Goal: Answer question/provide support: Ask a question

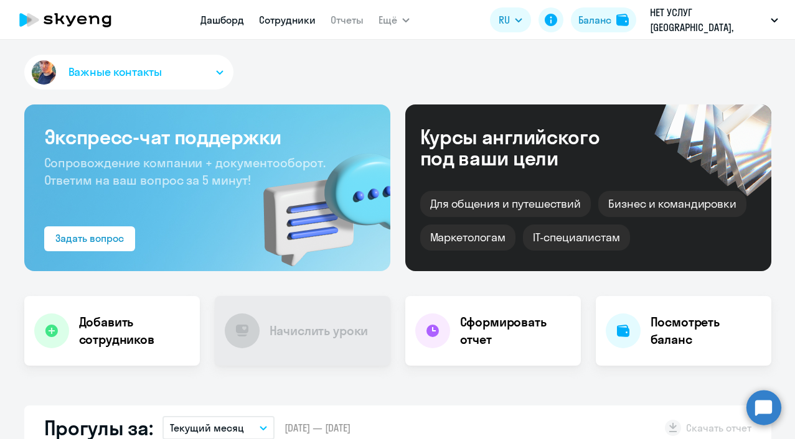
click at [278, 21] on link "Сотрудники" at bounding box center [287, 20] width 57 height 12
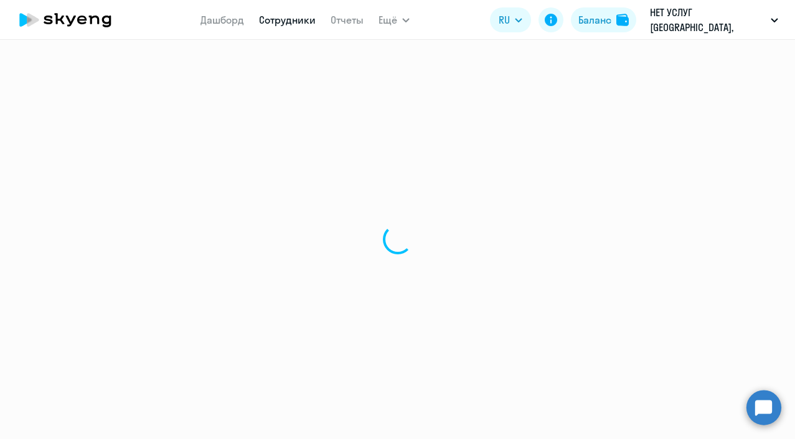
select select "30"
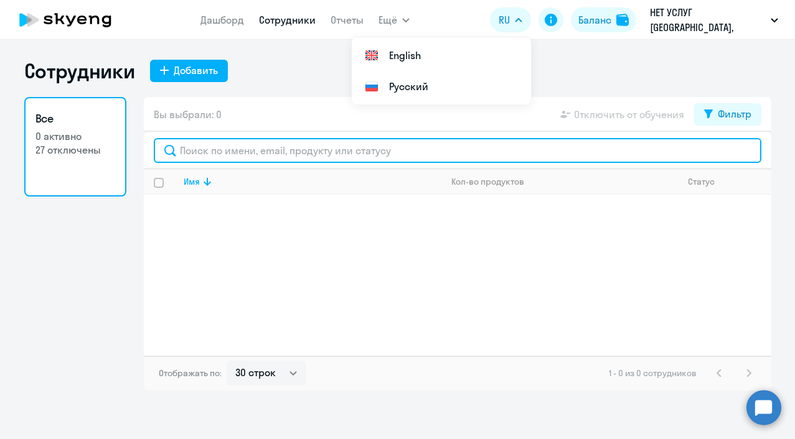
click at [370, 159] on input "text" at bounding box center [457, 150] width 607 height 25
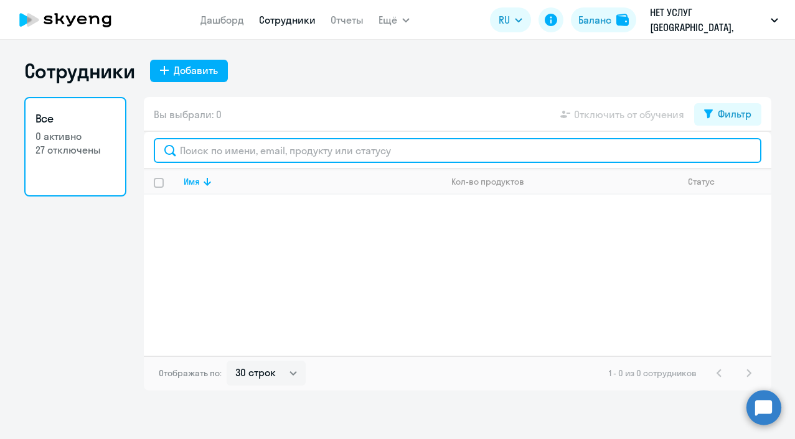
type input "o"
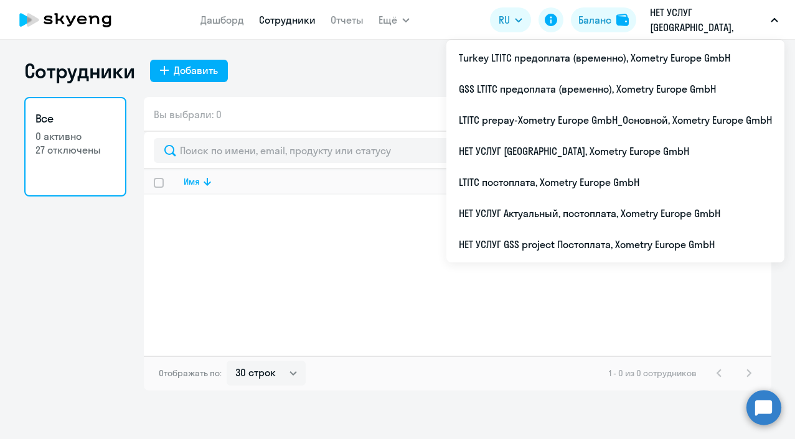
click at [671, 17] on p "НЕТ УСЛУГ [GEOGRAPHIC_DATA], Xometry Europe GmbH" at bounding box center [708, 20] width 116 height 30
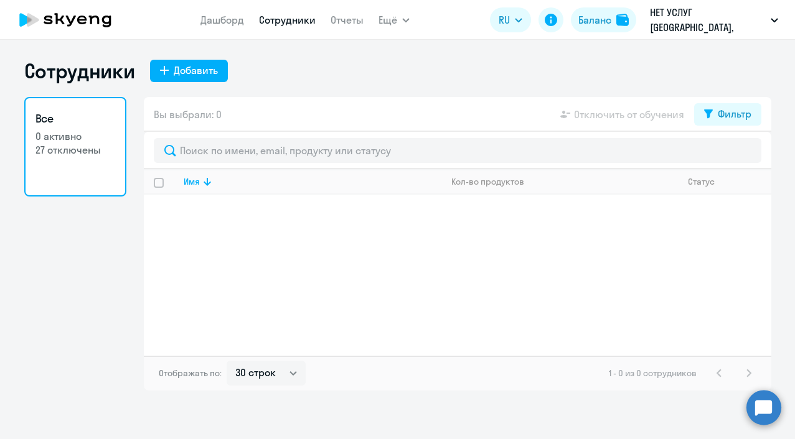
click at [667, 19] on p "НЕТ УСЛУГ [GEOGRAPHIC_DATA], Xometry Europe GmbH" at bounding box center [708, 20] width 116 height 30
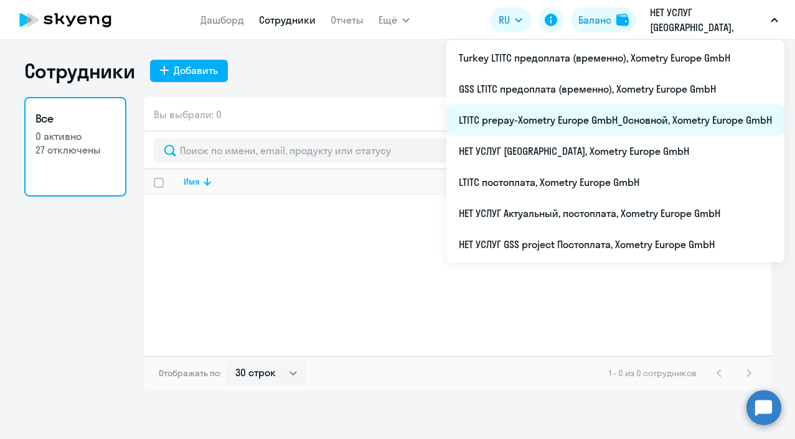
click at [533, 118] on li "LTITC prepay-Xometry Europe GmbH_Основной, Xometry Europe GmbH" at bounding box center [615, 120] width 338 height 31
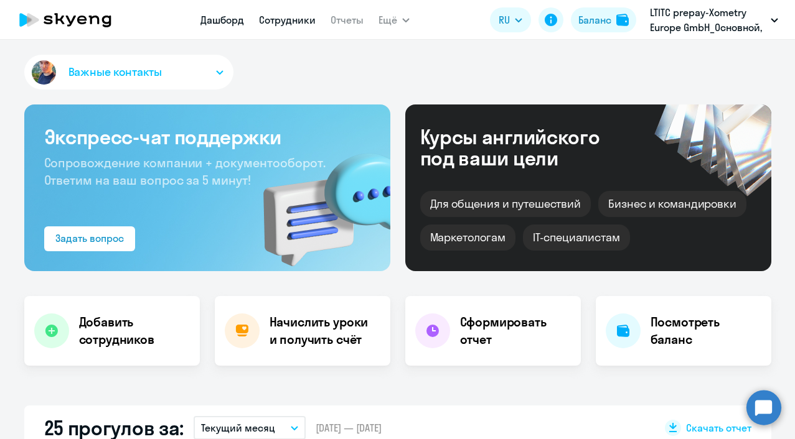
click at [274, 19] on link "Сотрудники" at bounding box center [287, 20] width 57 height 12
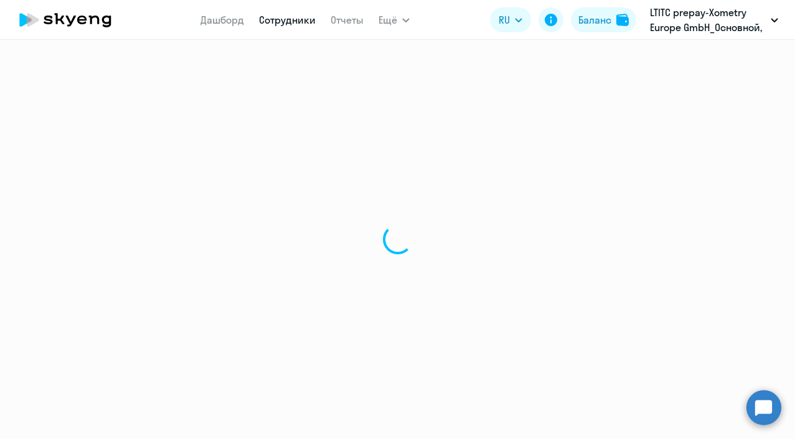
select select "30"
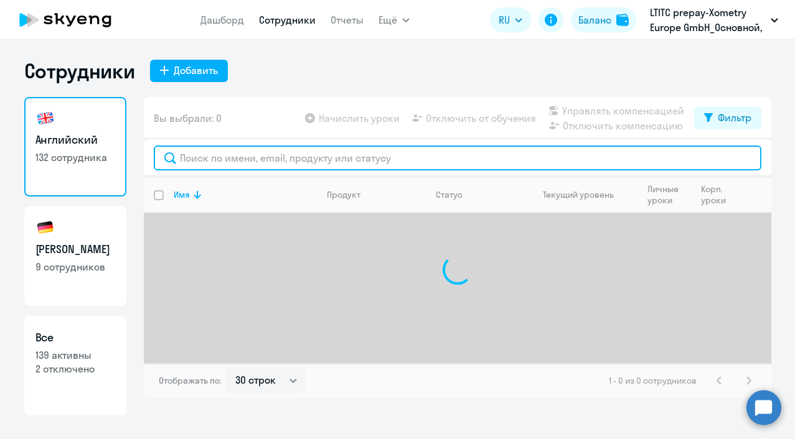
click at [234, 159] on input "text" at bounding box center [457, 158] width 607 height 25
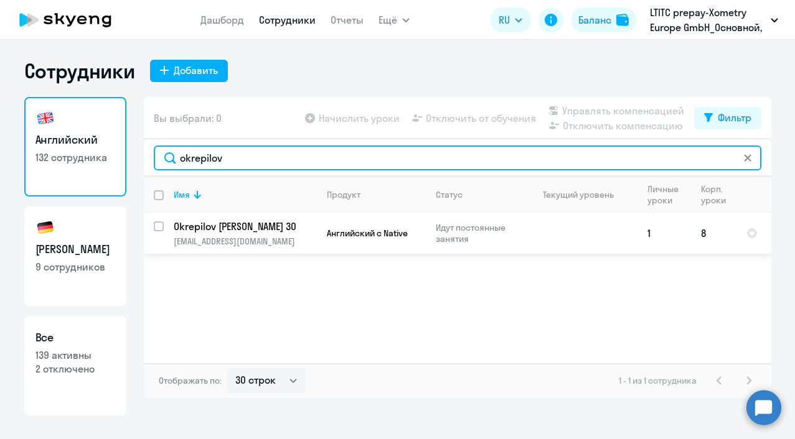
type input "okrepilov"
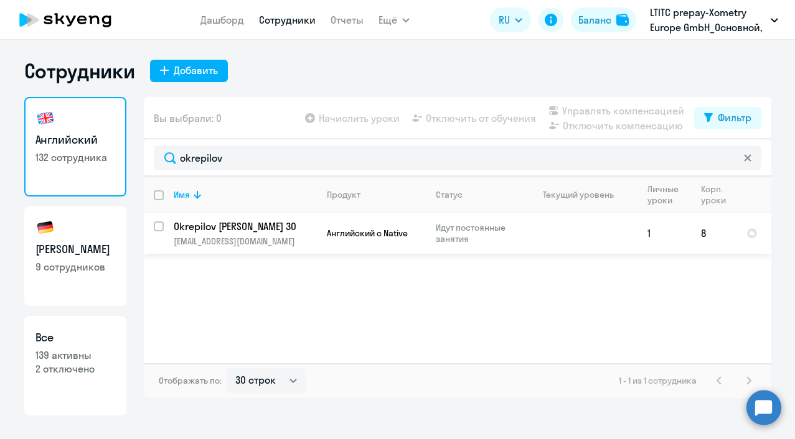
click at [251, 241] on p "[EMAIL_ADDRESS][DOMAIN_NAME]" at bounding box center [245, 241] width 143 height 11
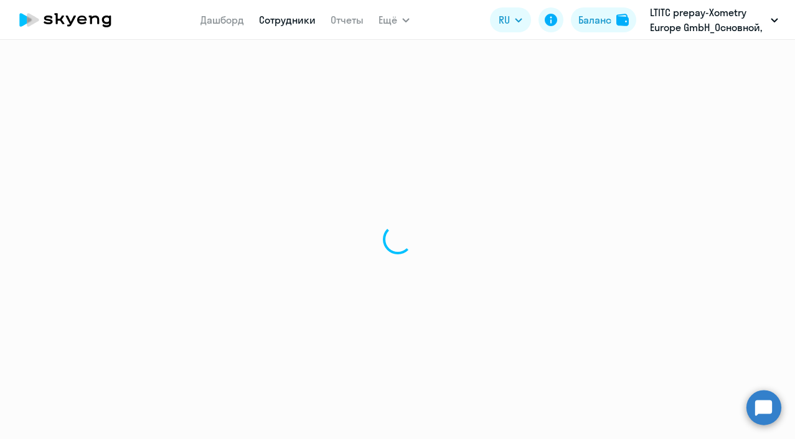
select select "english"
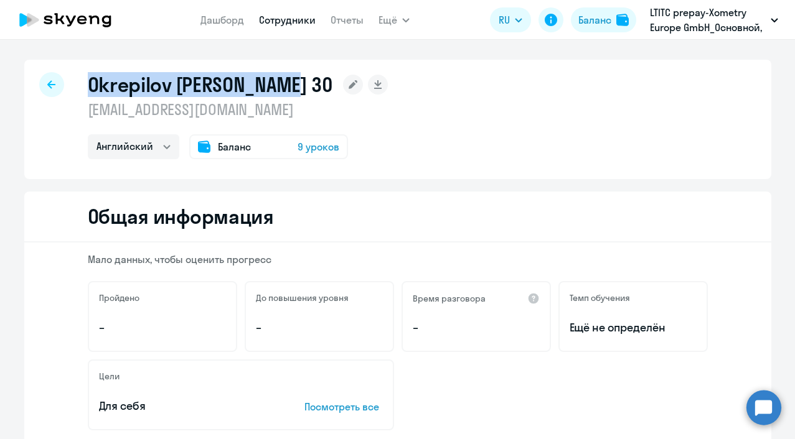
drag, startPoint x: 68, startPoint y: 85, endPoint x: 288, endPoint y: 87, distance: 219.7
click at [288, 88] on div "Okrepilov [PERSON_NAME] 30 [EMAIL_ADDRESS][DOMAIN_NAME] Английский Баланс 9 уро…" at bounding box center [397, 119] width 747 height 119
copy h1 "Okrepilov [PERSON_NAME] 30"
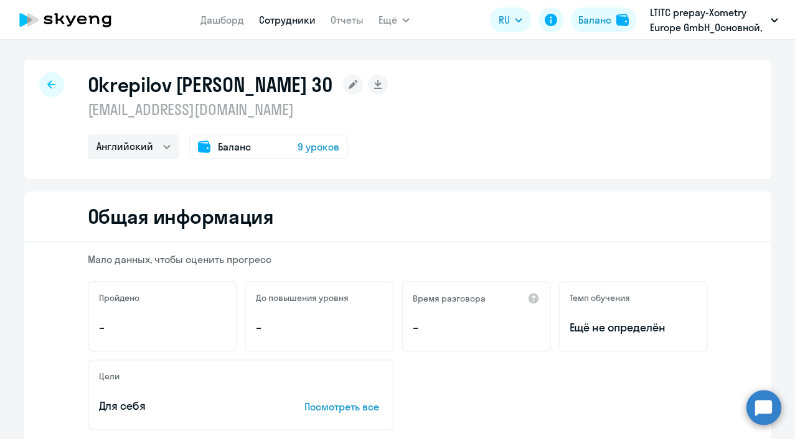
click at [764, 415] on circle at bounding box center [763, 407] width 35 height 35
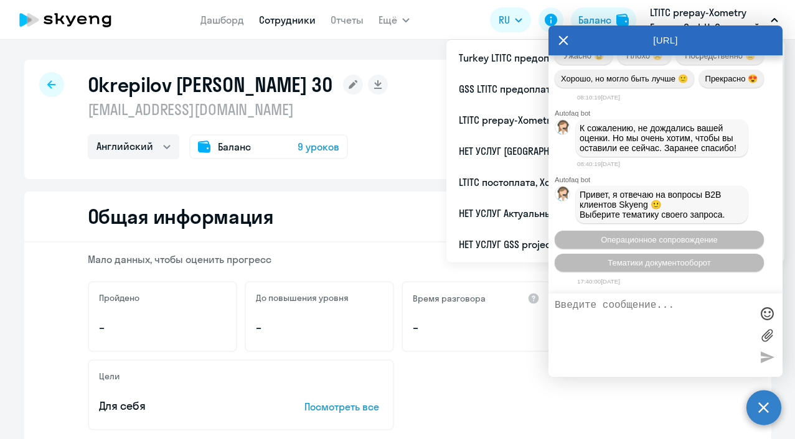
scroll to position [11422, 0]
type textarea "P"
type textarea "з"
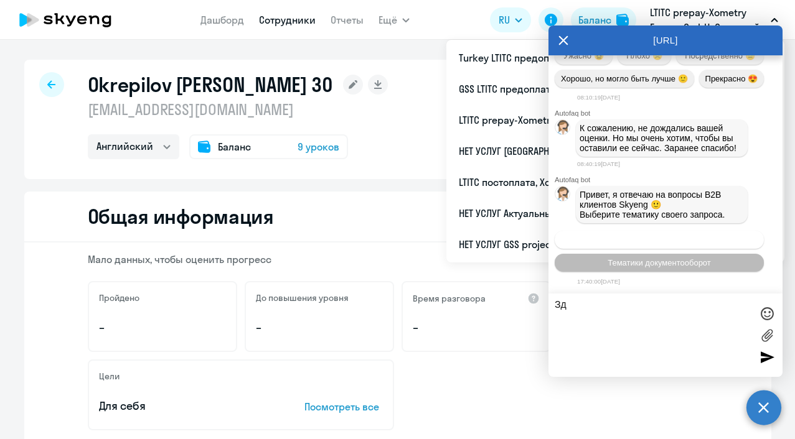
click at [662, 236] on span "Операционное сопровождение" at bounding box center [659, 239] width 117 height 9
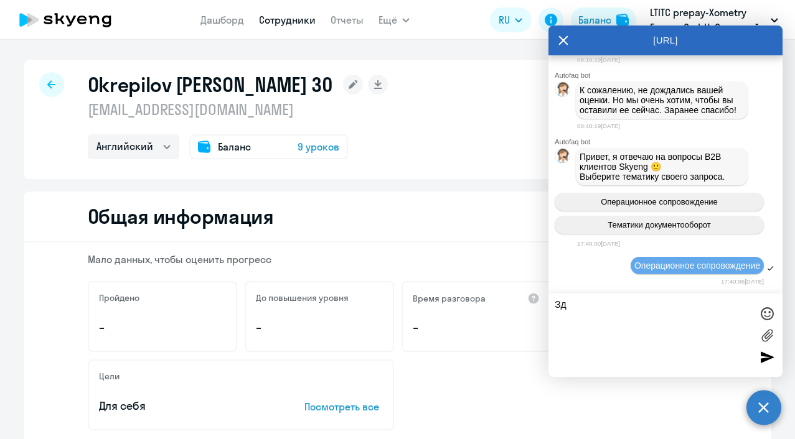
scroll to position [11675, 0]
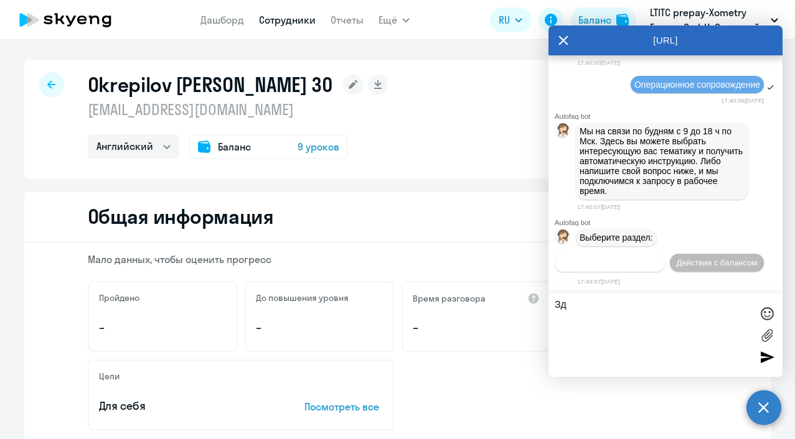
click at [653, 258] on span "Действия по сотрудникам" at bounding box center [609, 262] width 96 height 9
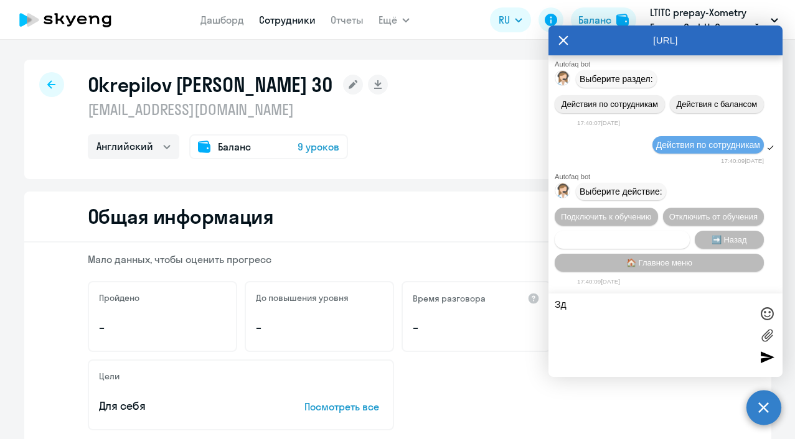
scroll to position [11864, 0]
click at [644, 238] on span "Сотруднику нужна помощь" at bounding box center [621, 239] width 101 height 9
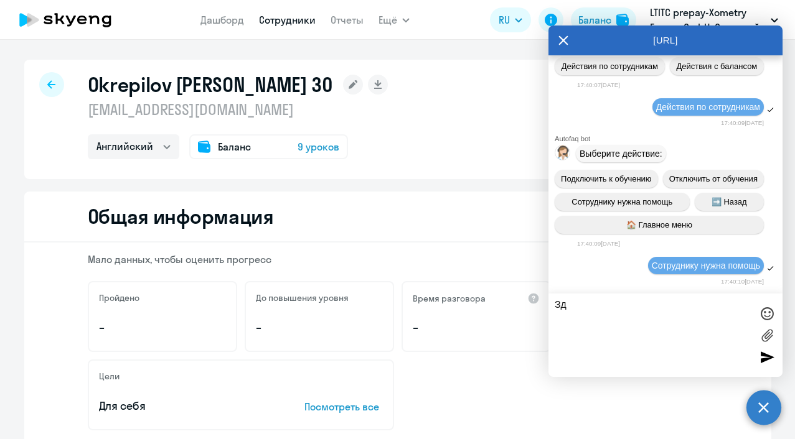
scroll to position [12314, 0]
click at [606, 311] on textarea "Зд" at bounding box center [653, 335] width 197 height 71
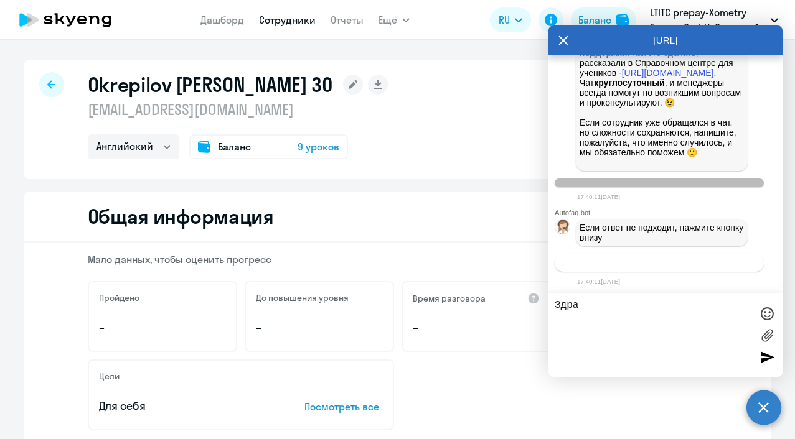
click at [611, 266] on span "Связаться с менеджером" at bounding box center [658, 262] width 95 height 9
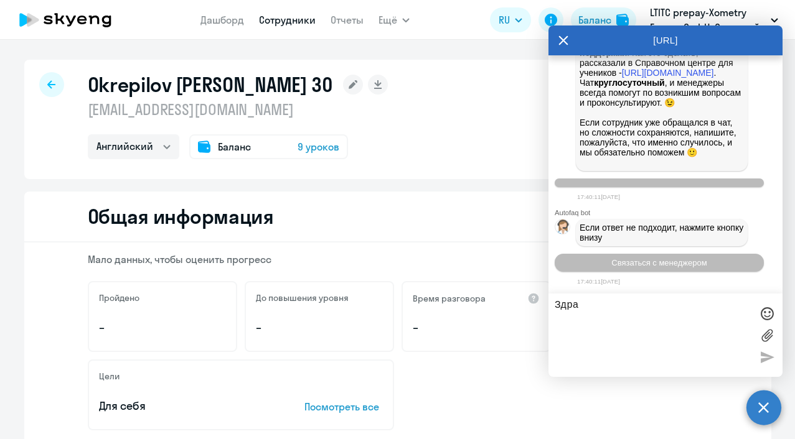
scroll to position [12353, 0]
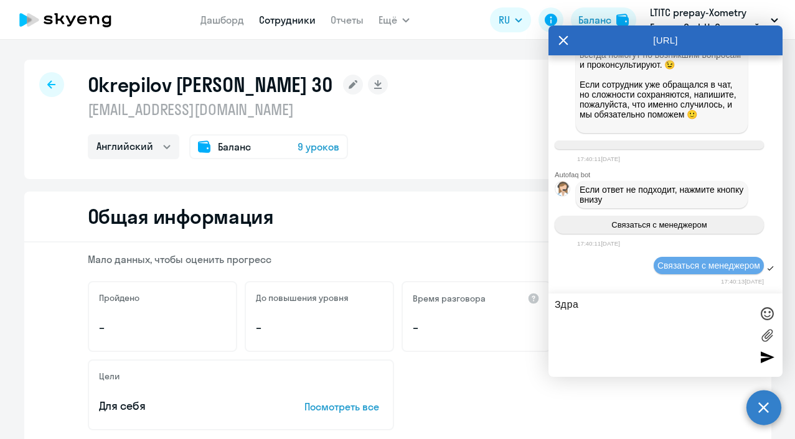
click at [590, 309] on textarea "Здра" at bounding box center [653, 335] width 197 height 71
paste textarea "Okrepilov [PERSON_NAME] 30"
click at [641, 308] on textarea "Здравствуйте, [PERSON_NAME] 30" at bounding box center [653, 335] width 197 height 71
click at [696, 322] on textarea "Здравствуйте,сотрудник Okrepilov [PERSON_NAME] 30" at bounding box center [653, 335] width 197 height 71
paste textarea "[DATE] не смог войти в [GEOGRAPHIC_DATA]. Техподдержка не выходит на связь. Про…"
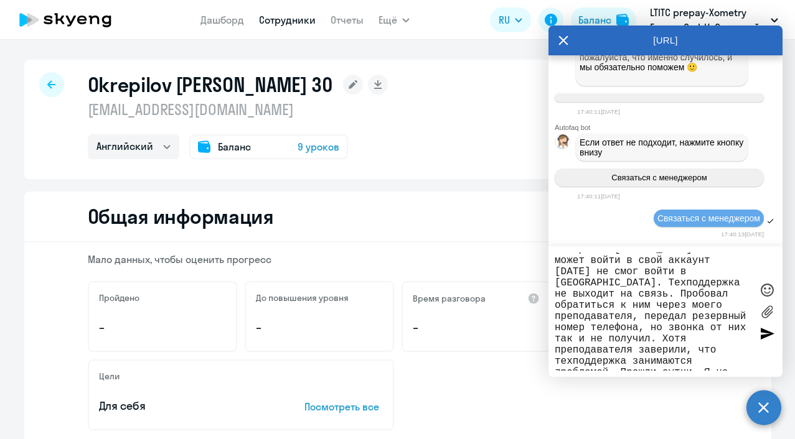
scroll to position [0, 0]
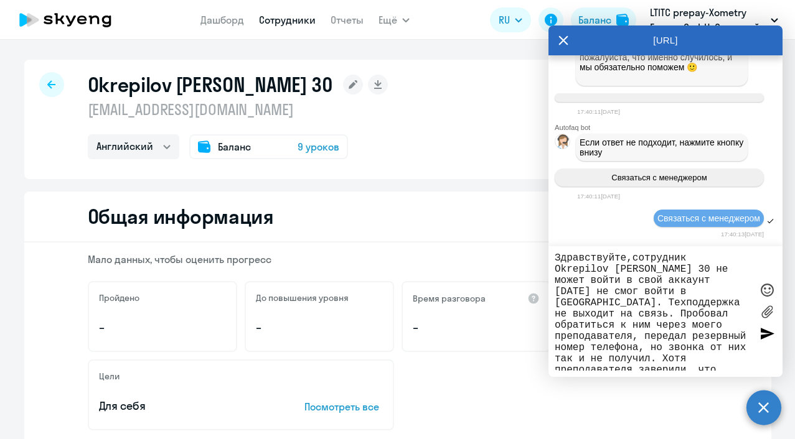
click at [678, 283] on textarea "Здравствуйте,сотрудник Okrepilov [PERSON_NAME] 30 не может войти в свой аккаунт…" at bounding box center [653, 312] width 197 height 118
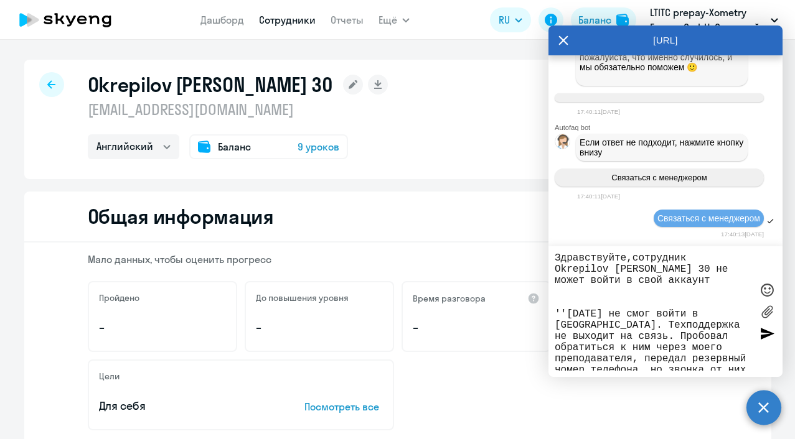
scroll to position [89, 0]
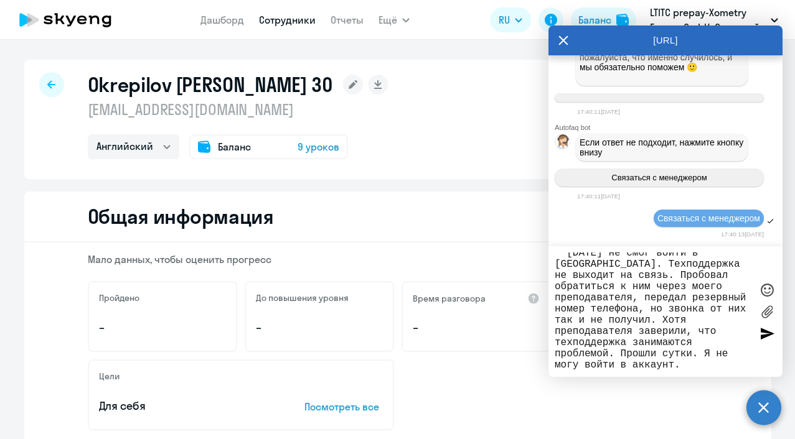
click at [678, 346] on textarea "Здравствуйте,сотрудник Okrepilov [PERSON_NAME] 30 не может войти в свой аккаунт…" at bounding box center [653, 312] width 197 height 118
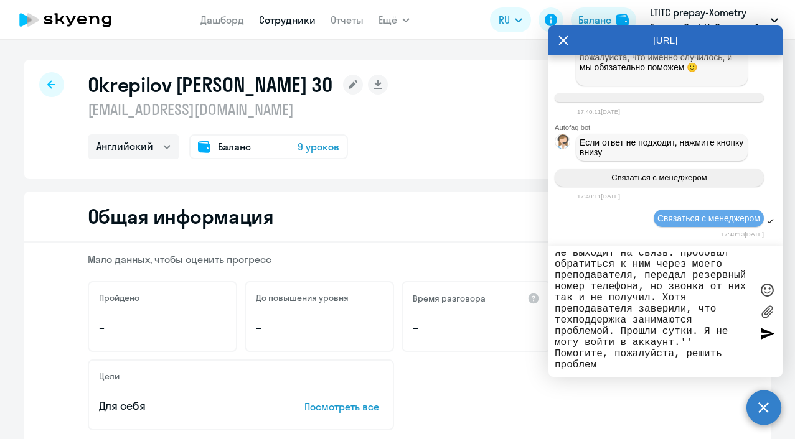
type textarea "Здравствуйте,сотрудник Okrepilov [PERSON_NAME] 30 не может войти в свой аккаунт…"
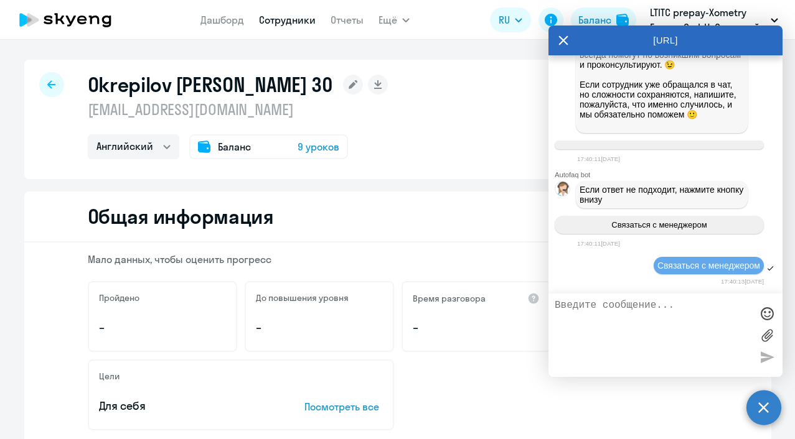
scroll to position [12573, 0]
